Goal: Browse casually: Explore the website without a specific task or goal

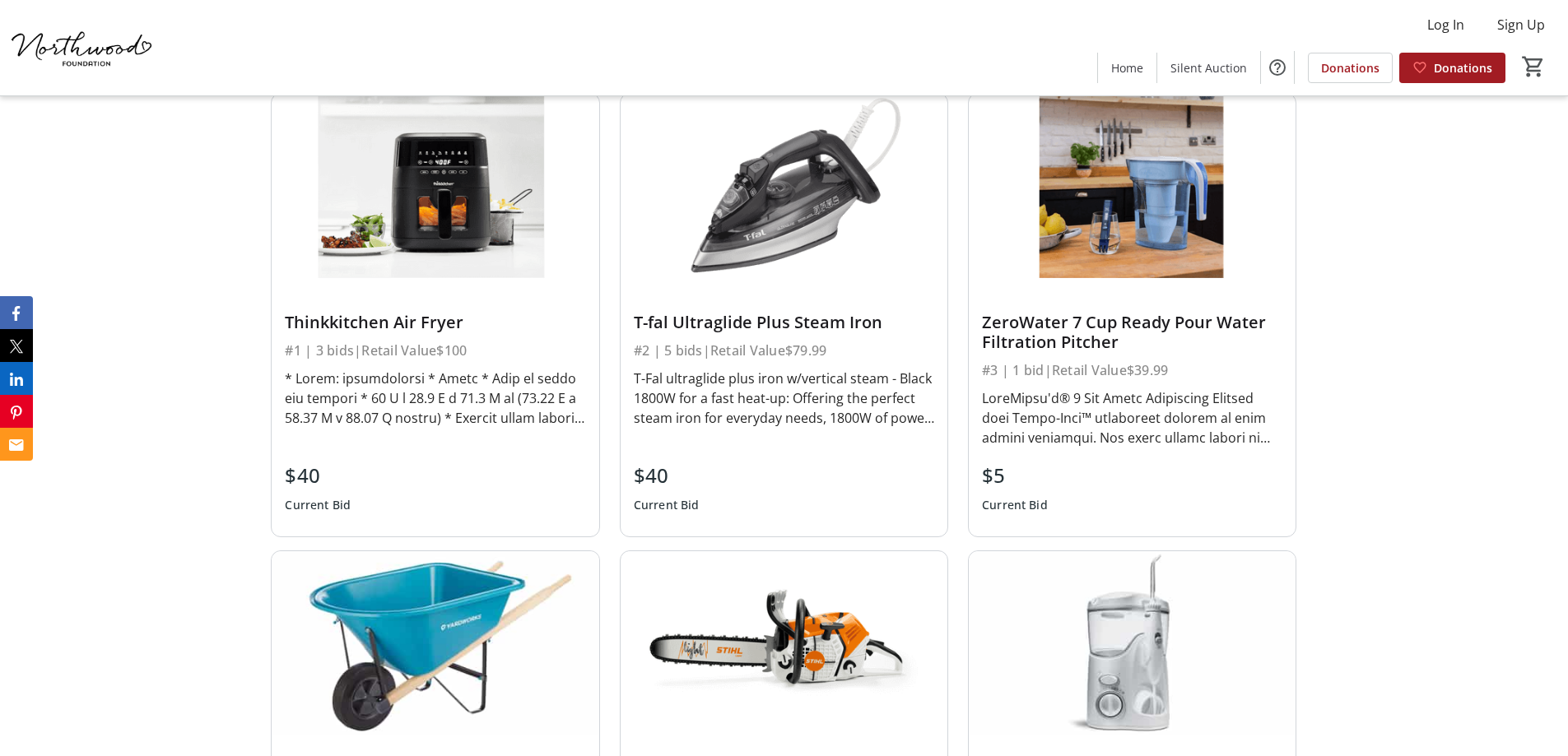
scroll to position [3786, 0]
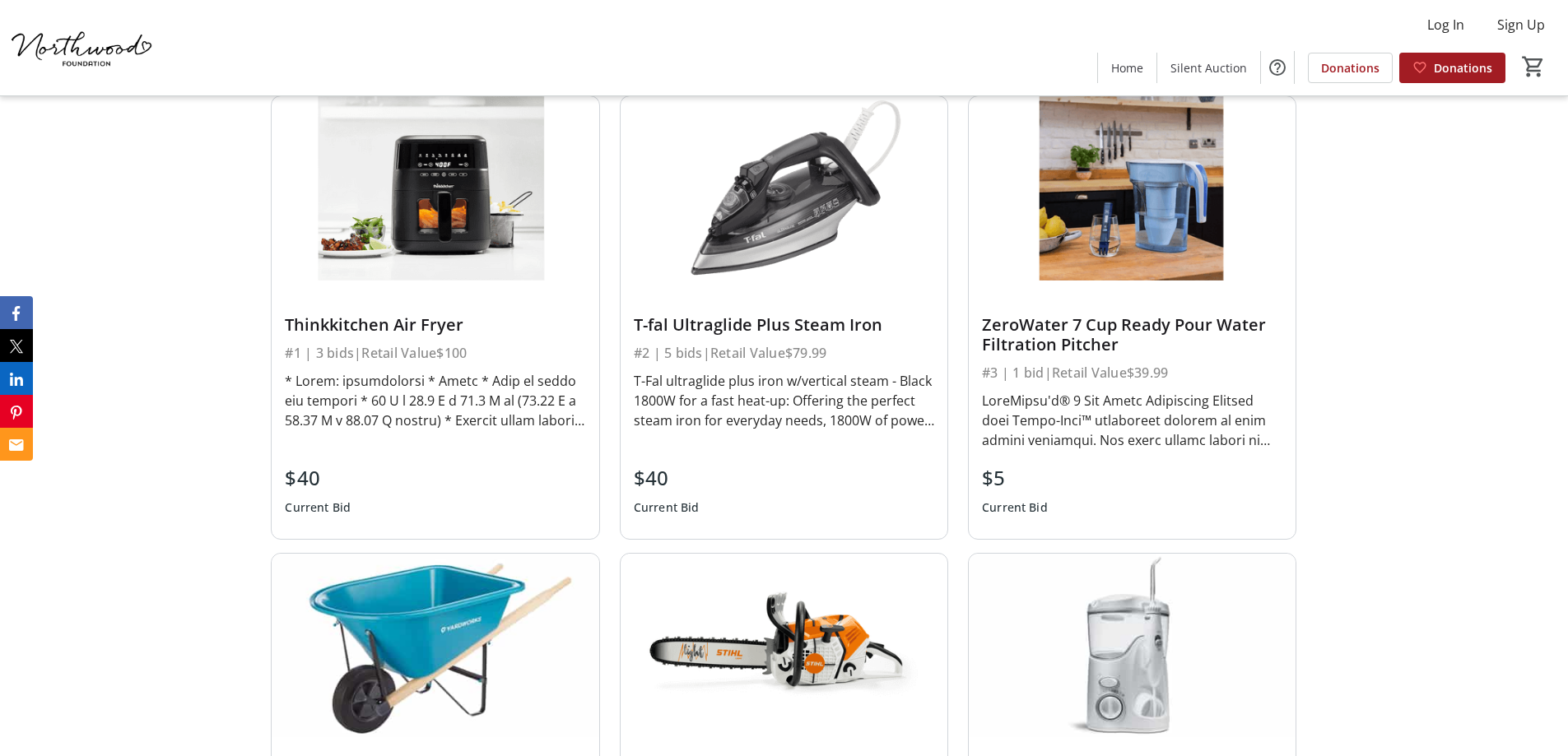
click at [400, 323] on div "Thinkkitchen Air Fryer" at bounding box center [435, 325] width 300 height 19
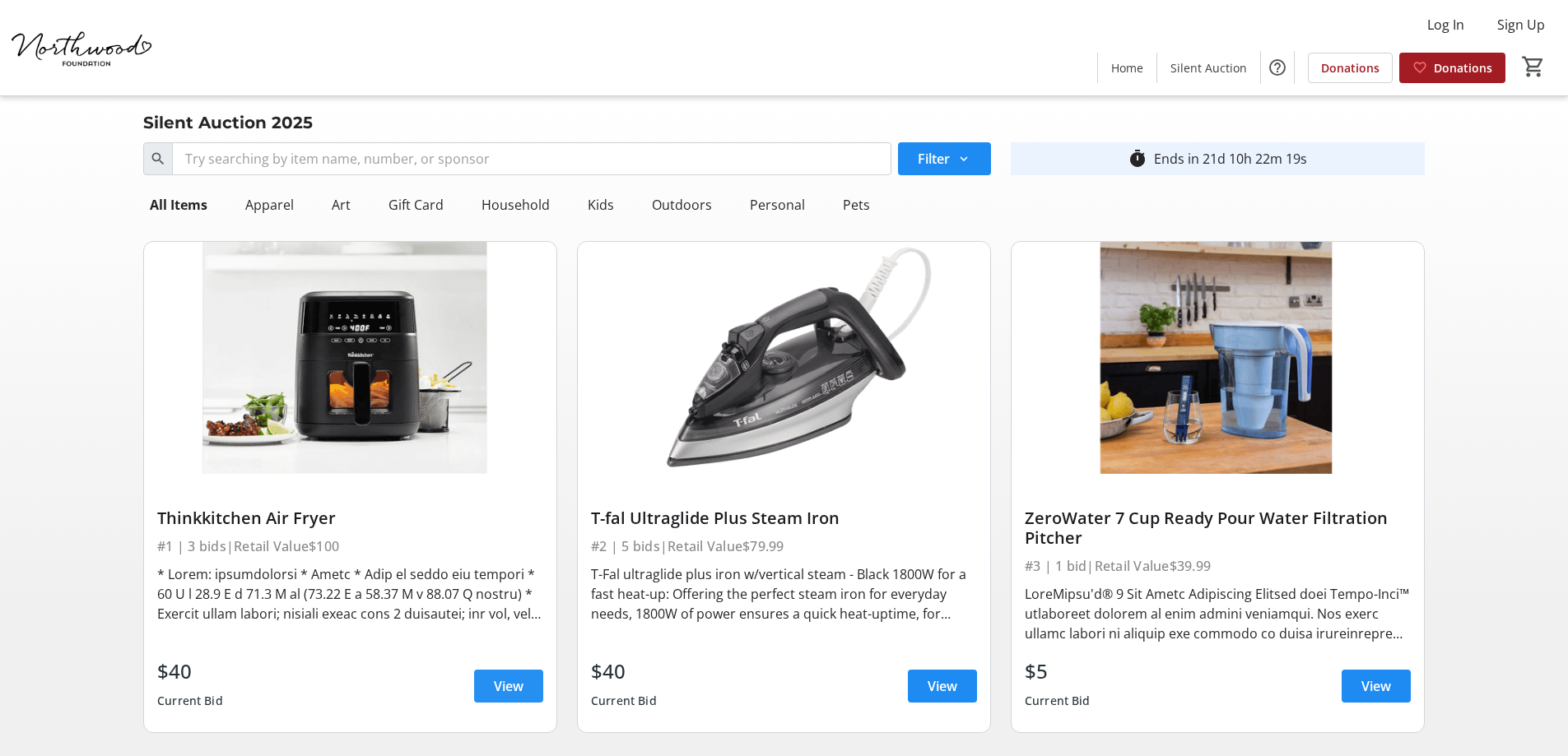
click at [488, 688] on span at bounding box center [509, 686] width 69 height 40
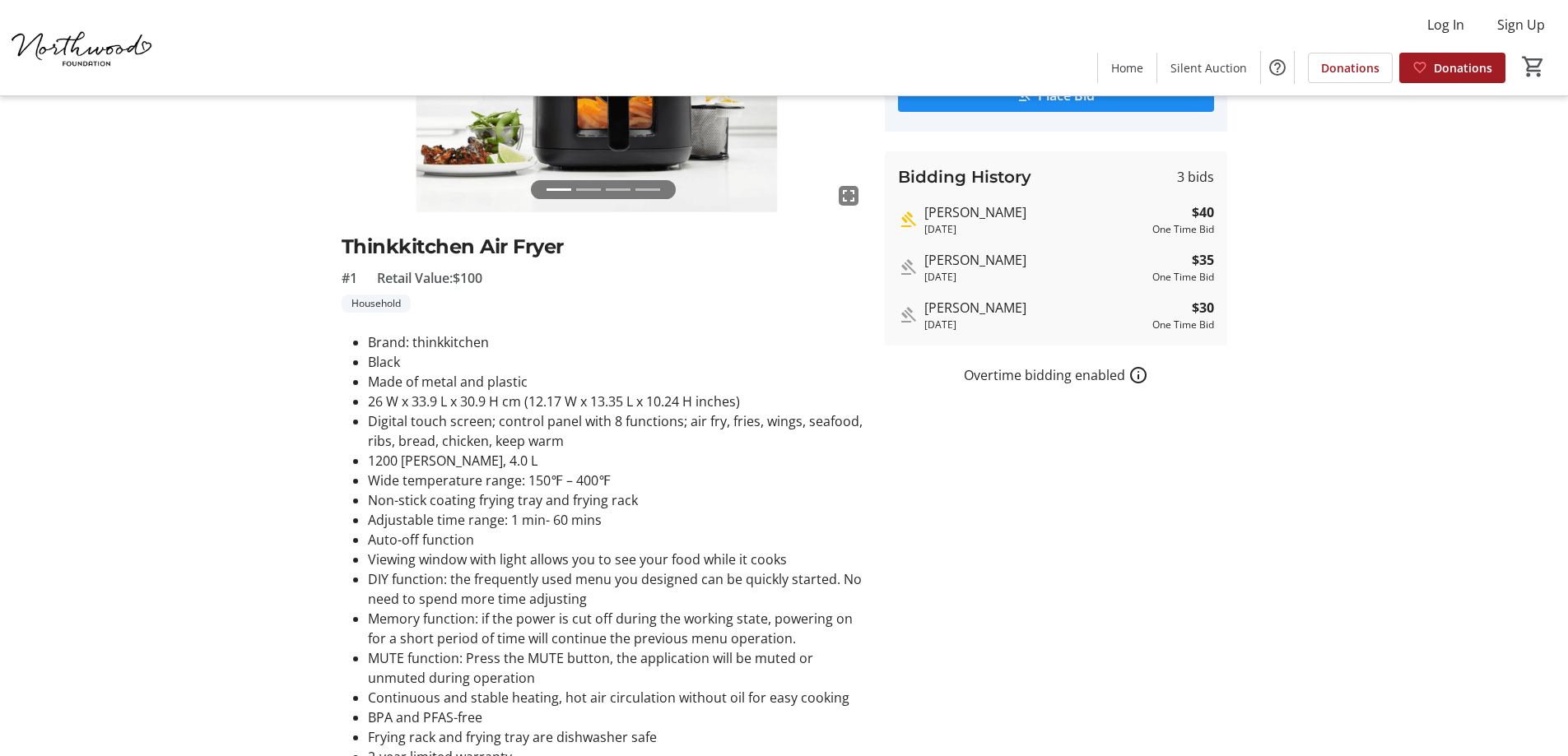
scroll to position [247, 0]
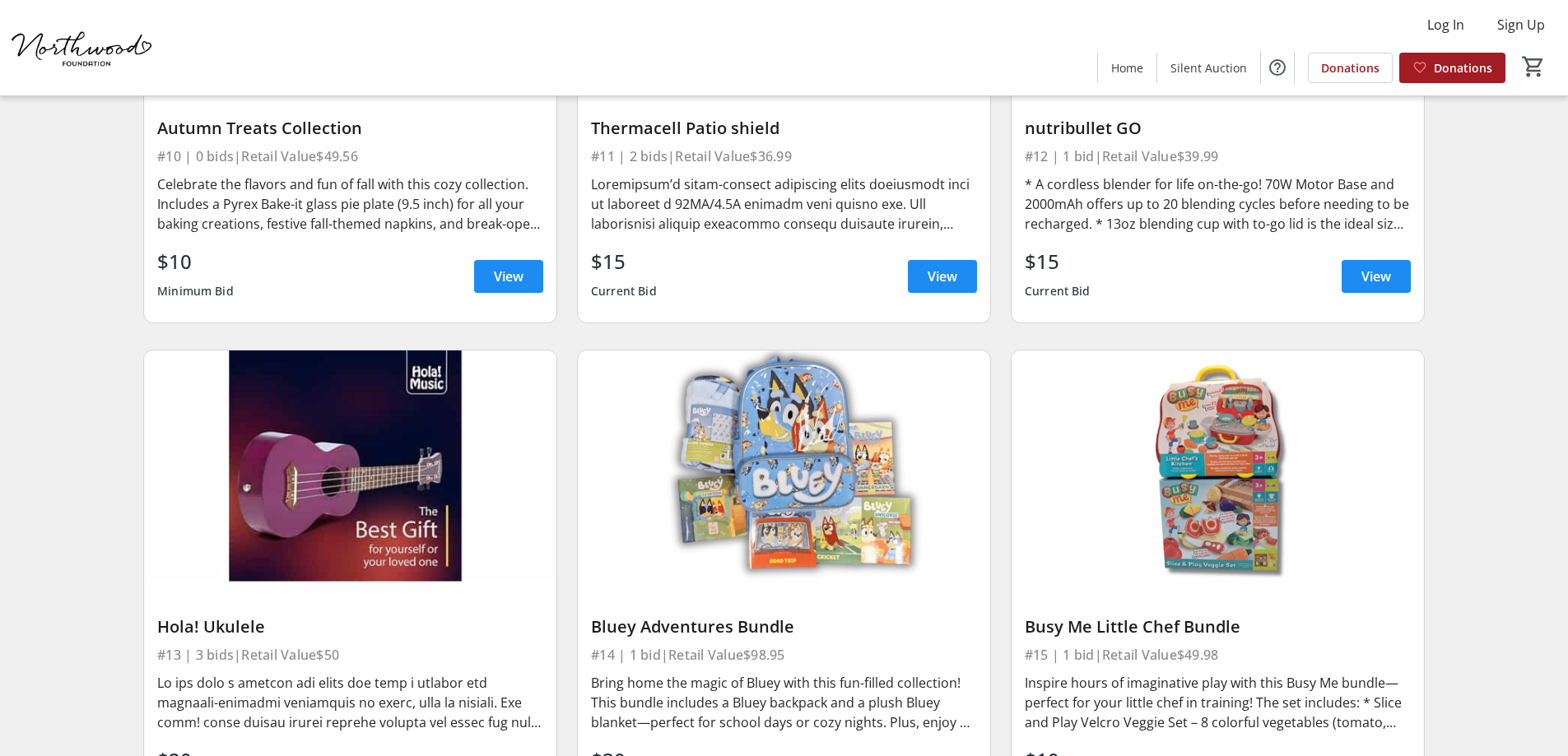
scroll to position [1646, 0]
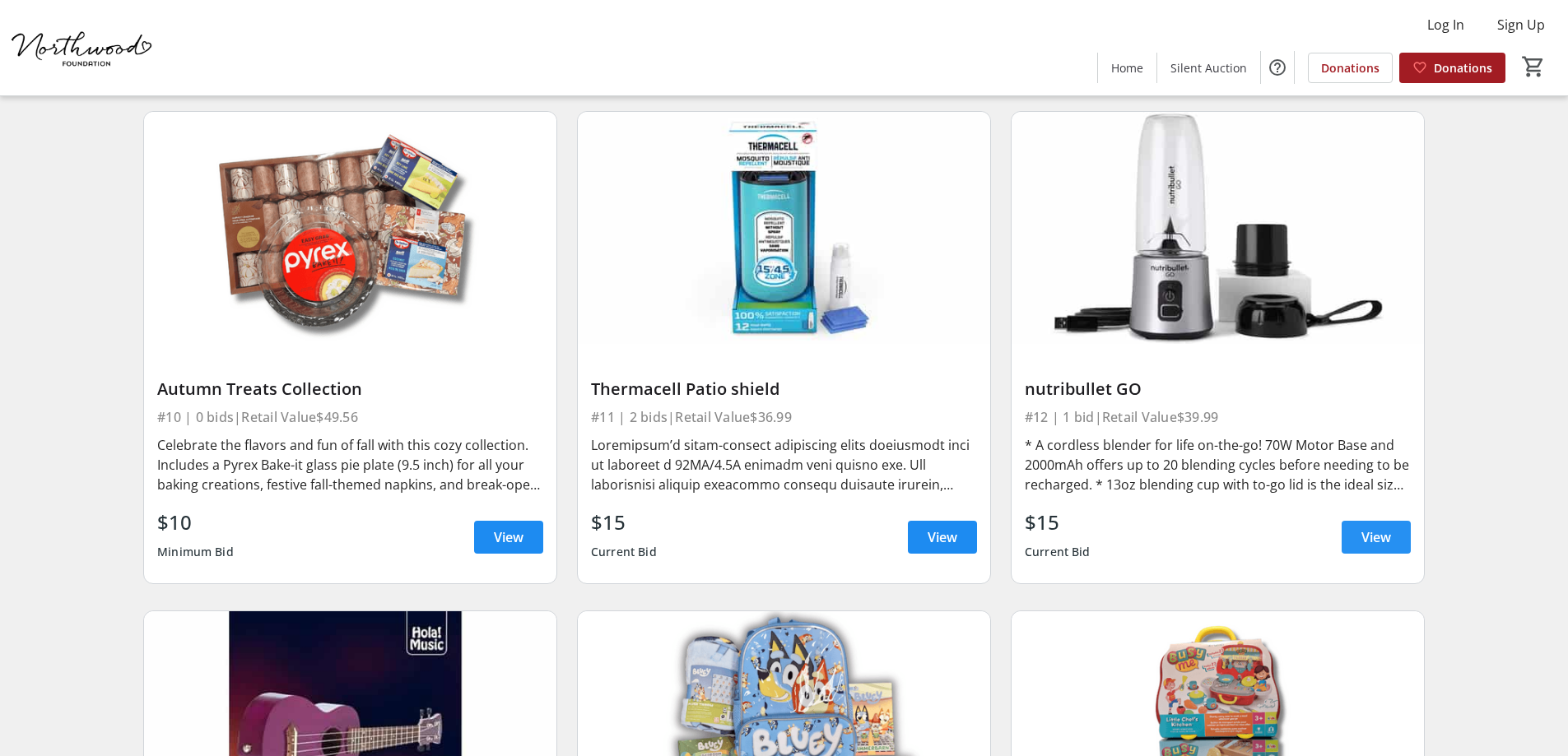
click at [1388, 535] on span "View" at bounding box center [1376, 537] width 30 height 19
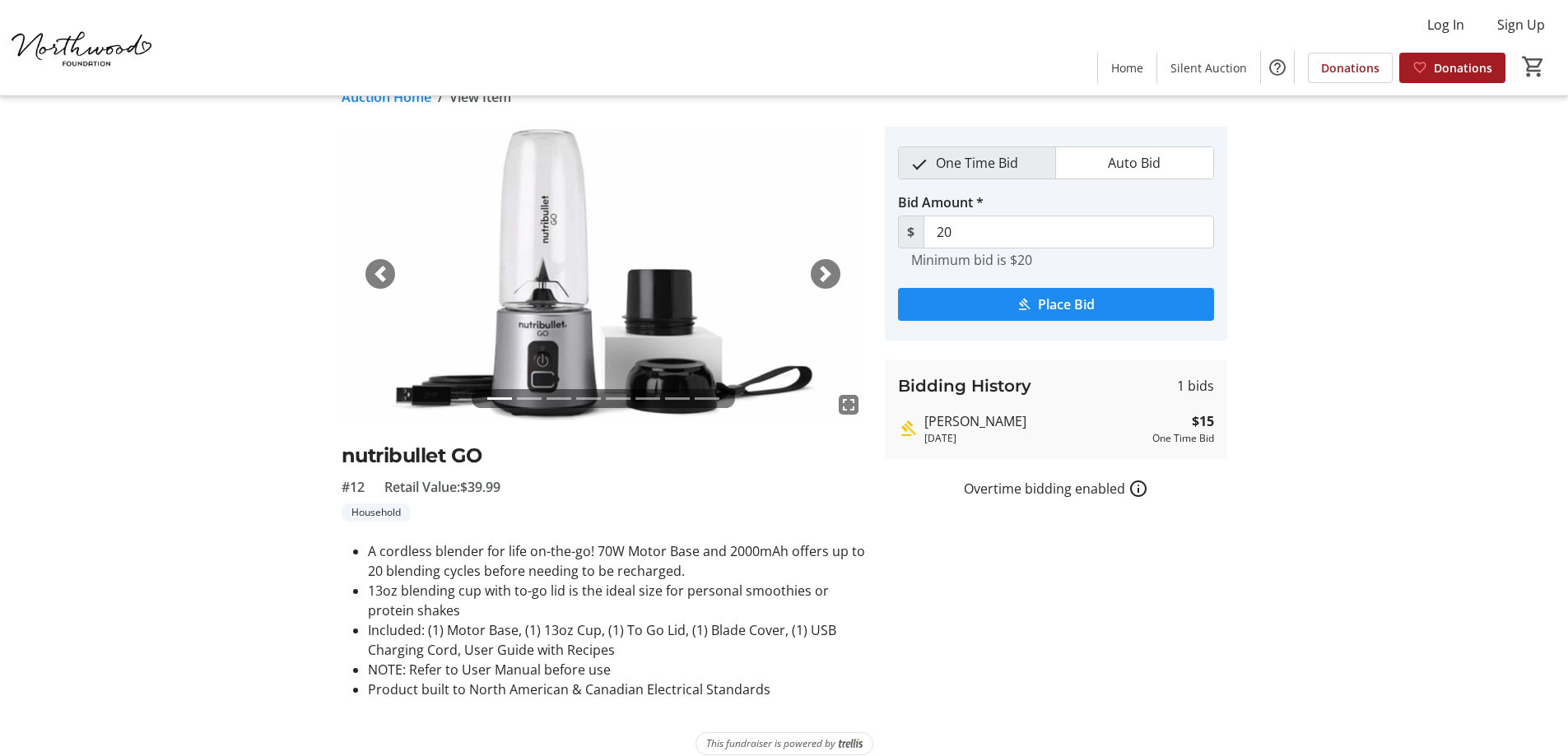
scroll to position [47, 0]
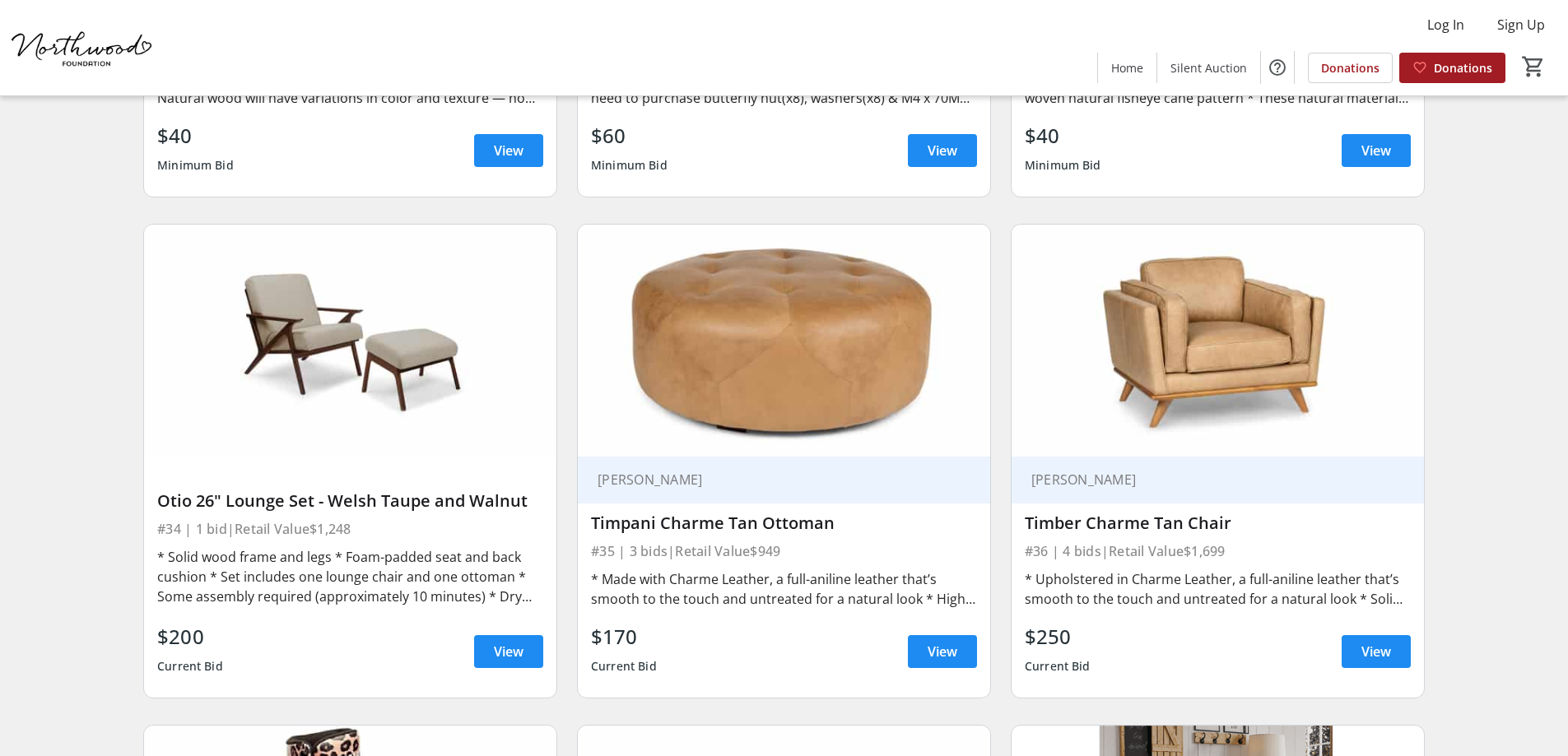
scroll to position [5597, 0]
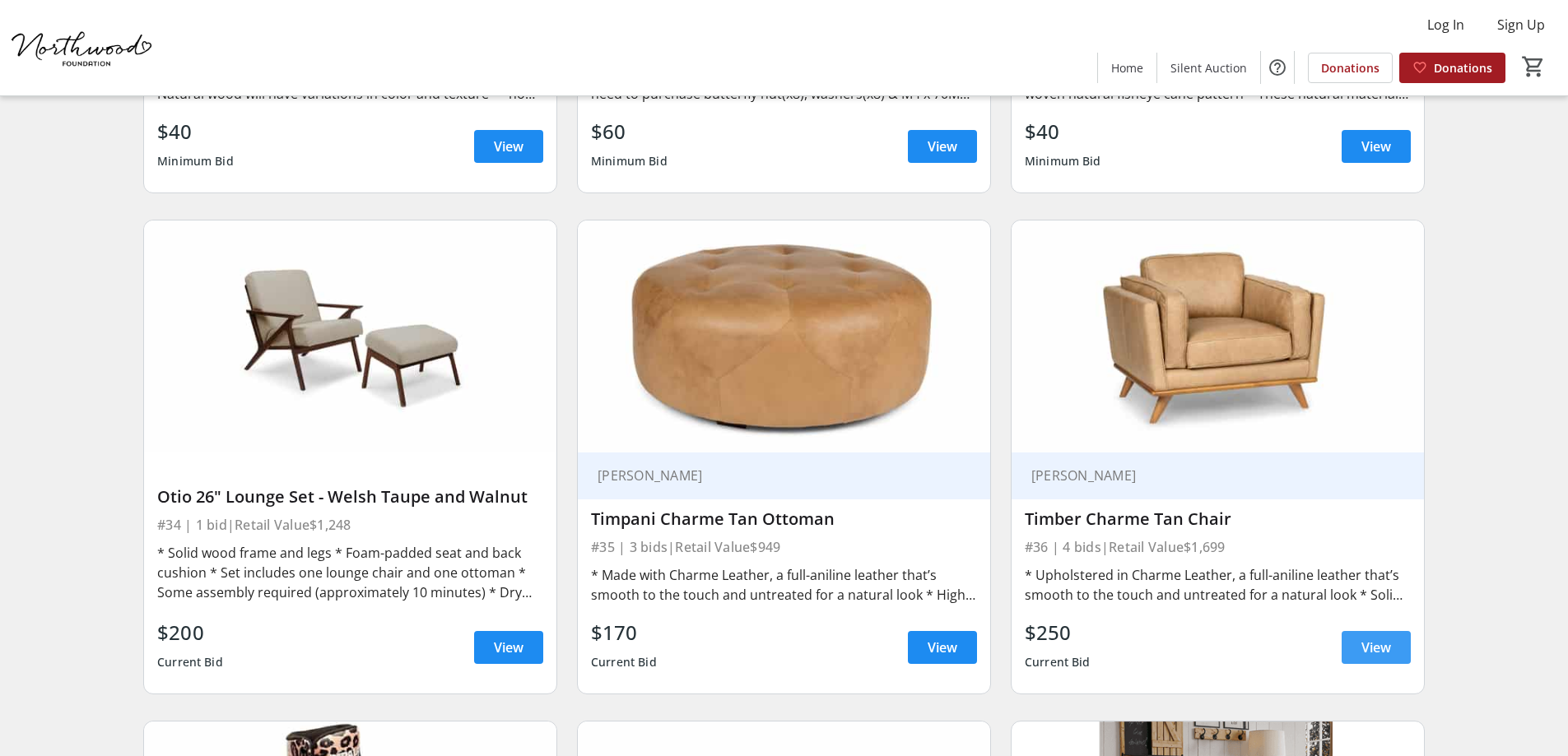
click at [1390, 638] on span "View" at bounding box center [1376, 647] width 30 height 19
